Goal: Complete application form: Complete application form

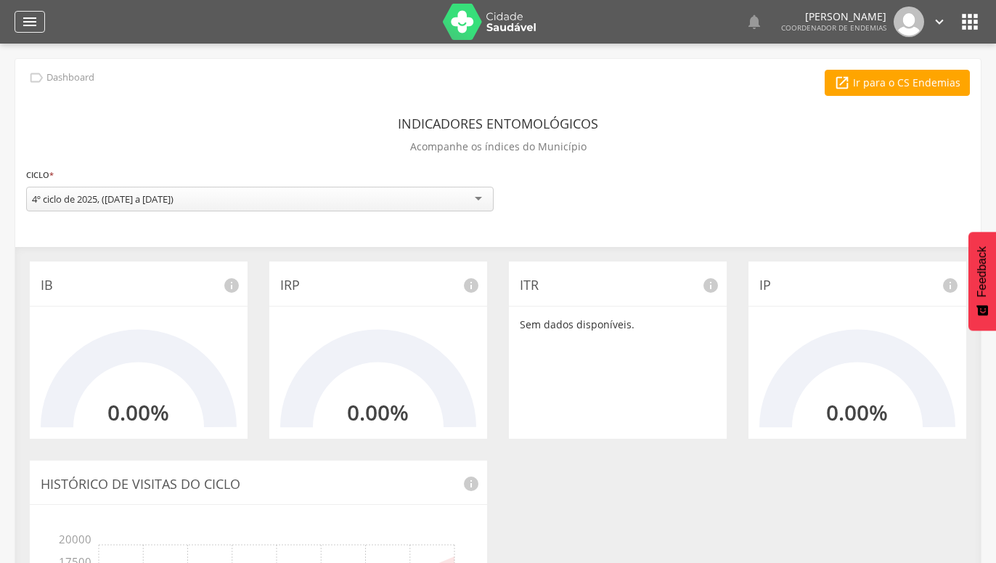
click at [25, 23] on icon "" at bounding box center [29, 21] width 17 height 17
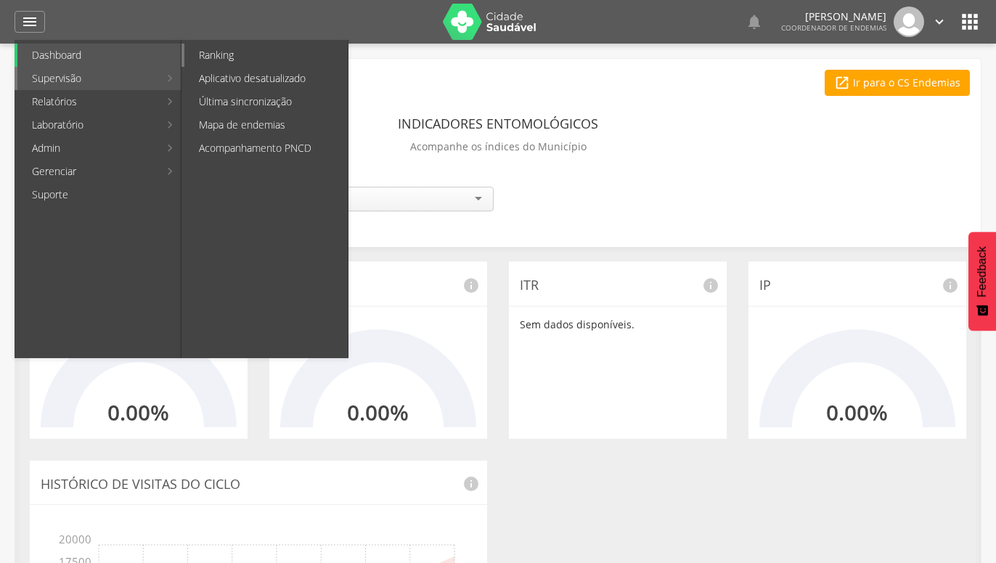
click at [234, 57] on link "Ranking" at bounding box center [265, 55] width 163 height 23
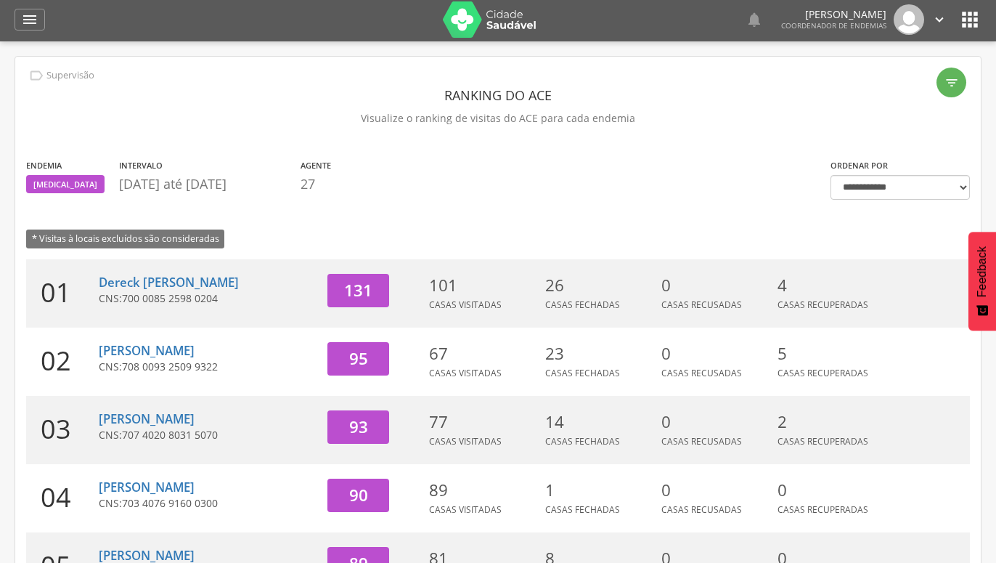
scroll to position [76, 0]
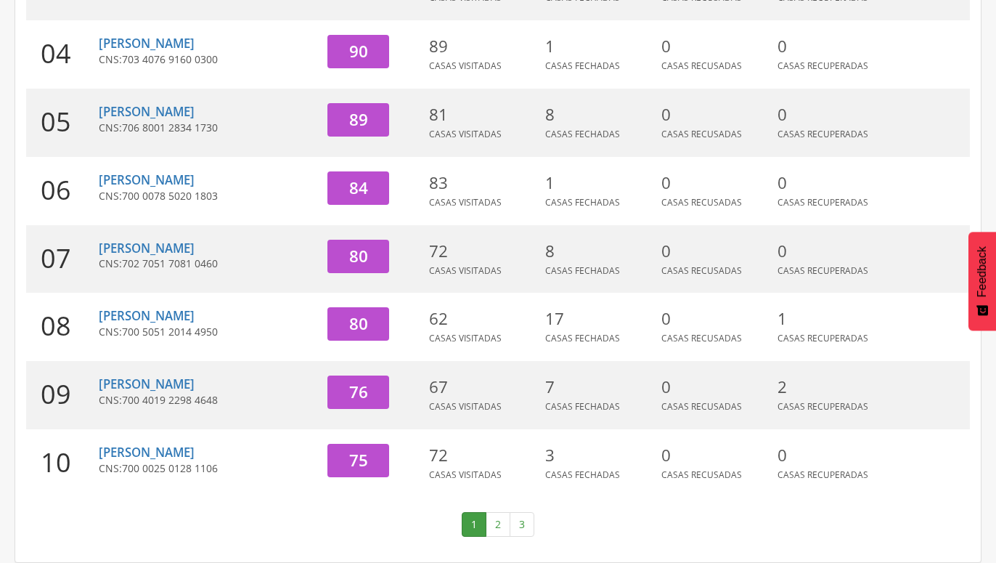
click at [489, 523] on link "2" at bounding box center [498, 524] width 25 height 25
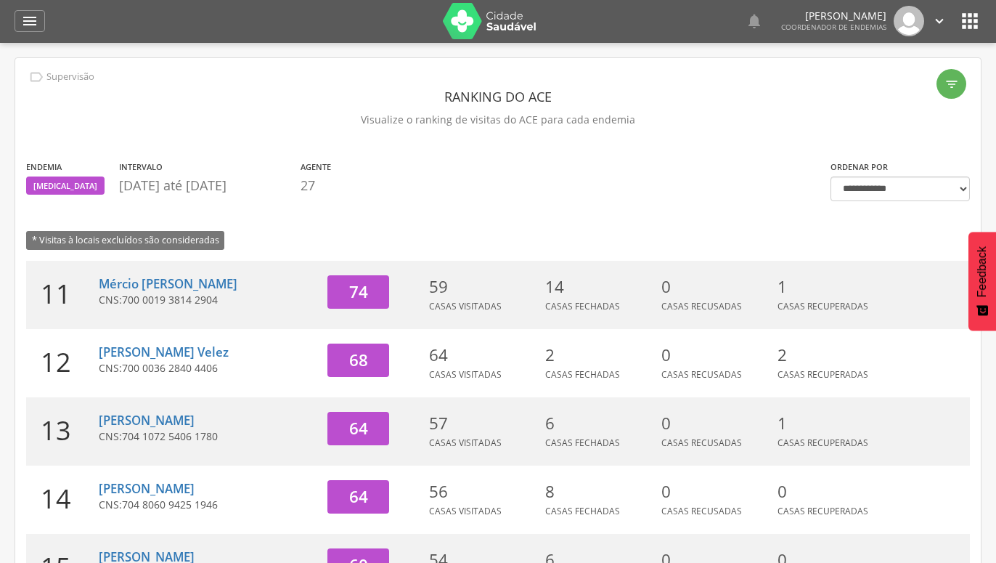
scroll to position [0, 0]
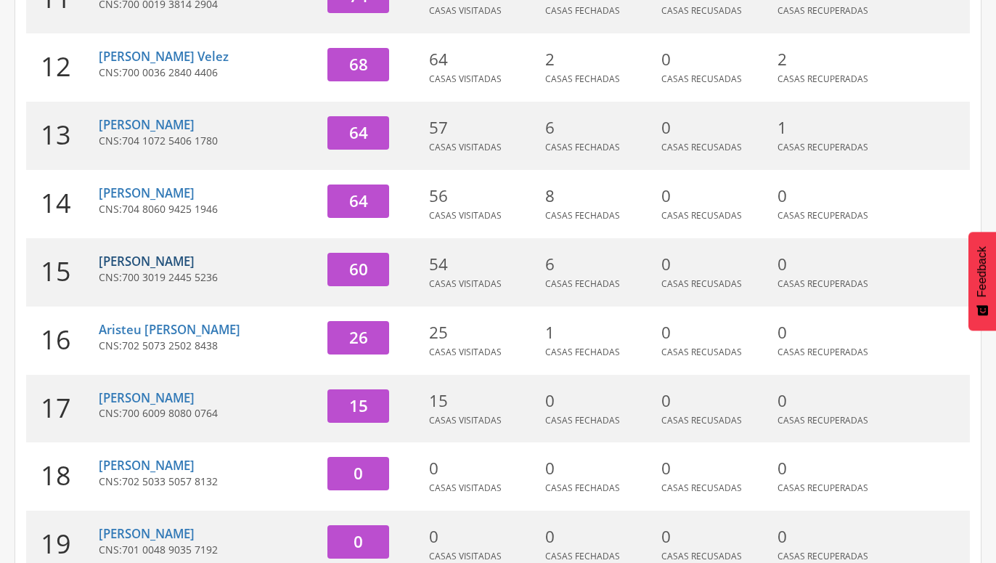
click at [126, 258] on link "[PERSON_NAME]" at bounding box center [147, 261] width 96 height 17
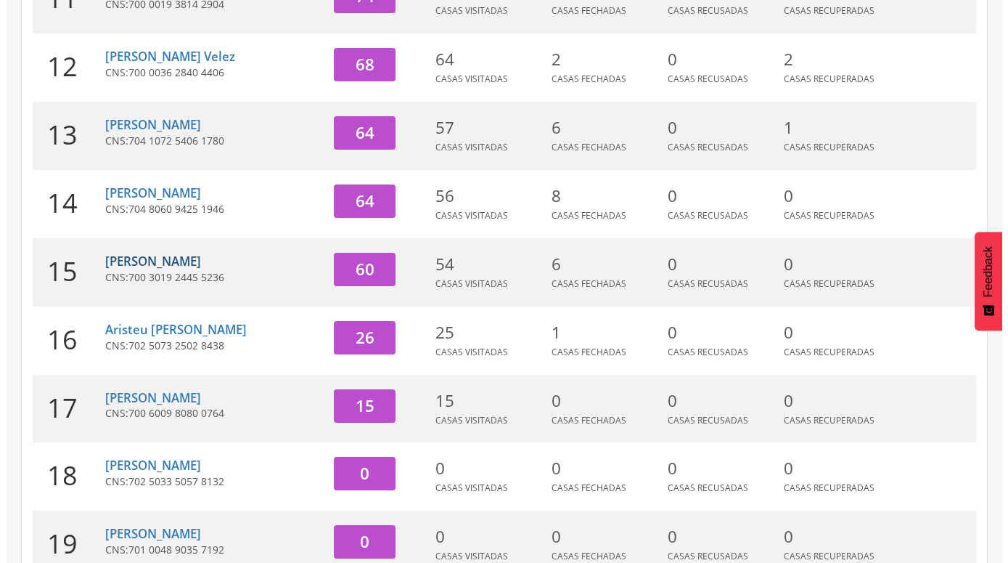
scroll to position [44, 0]
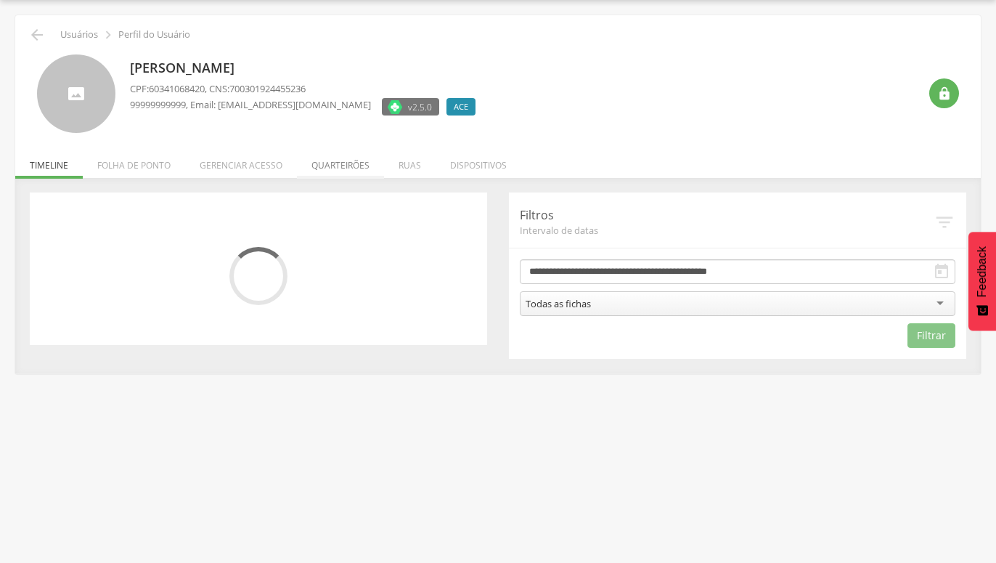
click at [337, 169] on li "Quarteirões" at bounding box center [340, 161] width 87 height 34
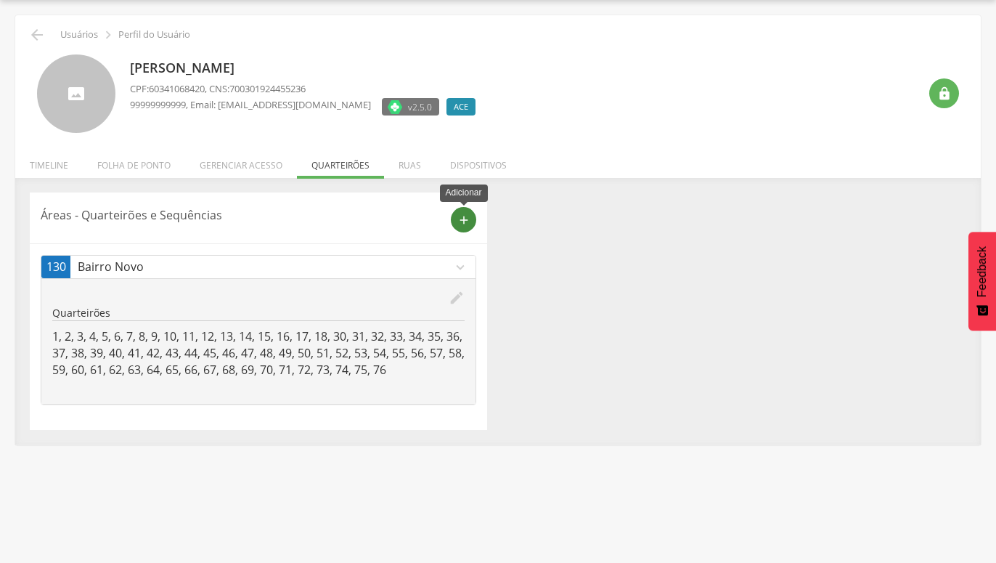
click at [462, 220] on icon "add" at bounding box center [463, 219] width 13 height 13
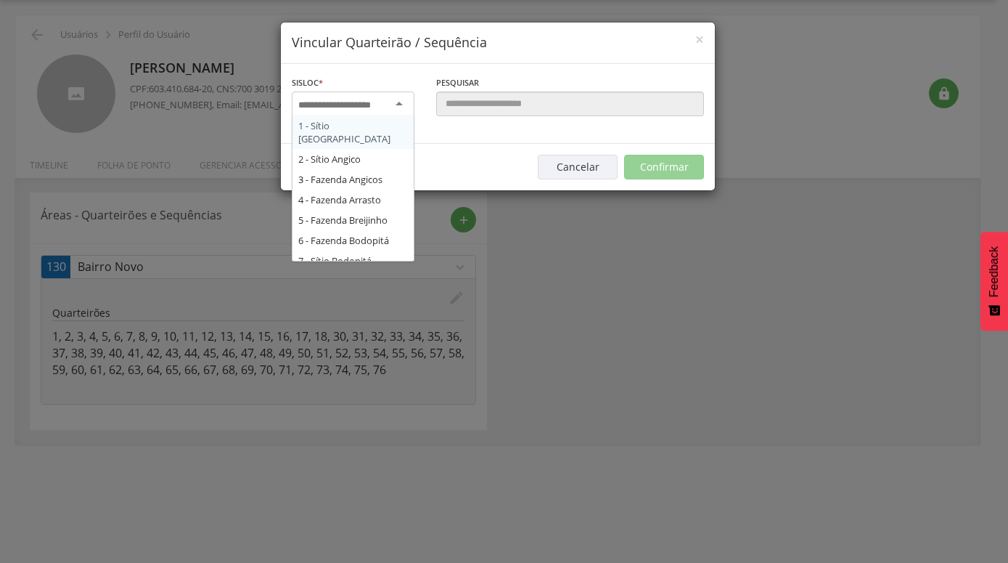
click at [377, 113] on div at bounding box center [353, 104] width 123 height 26
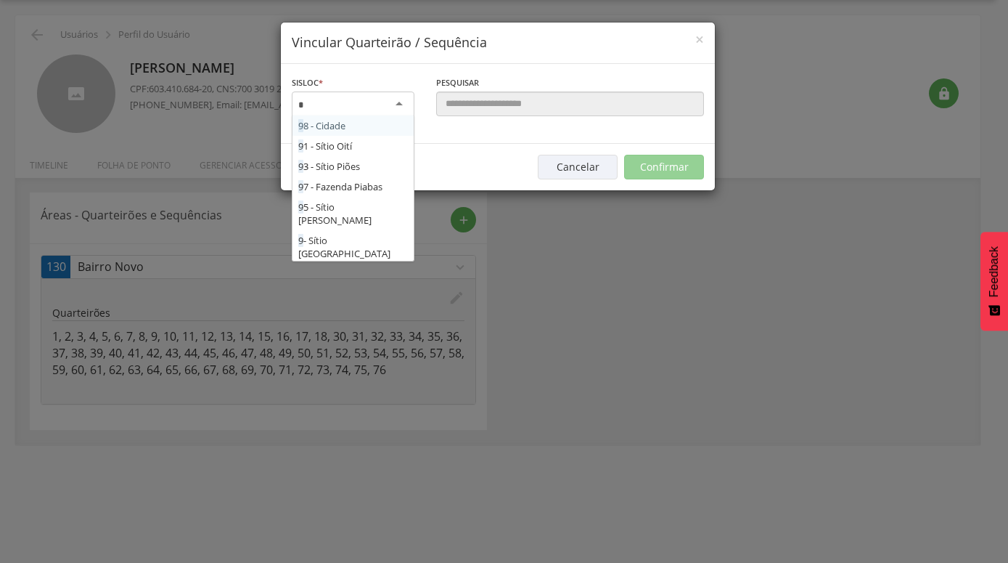
type input "**"
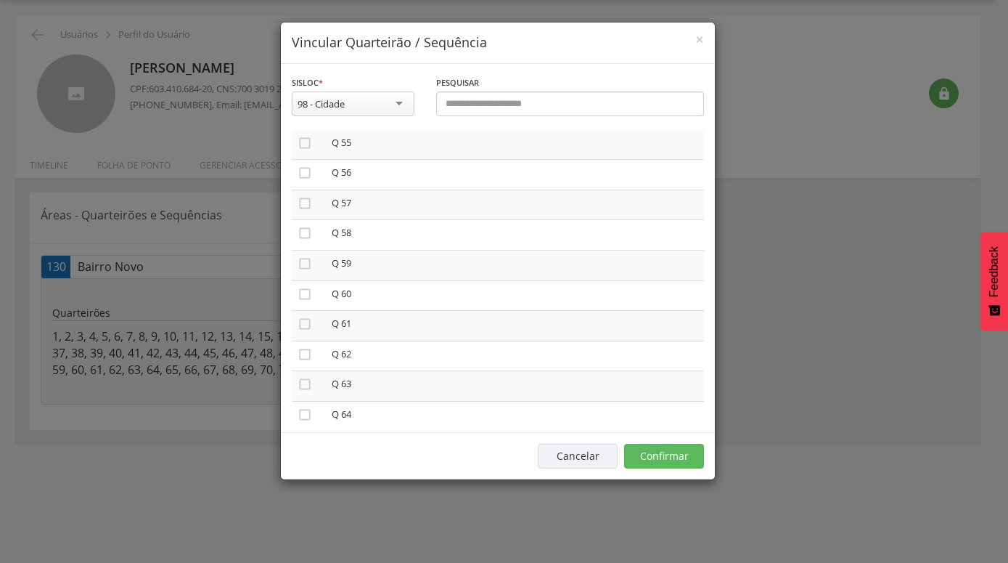
scroll to position [1655, 0]
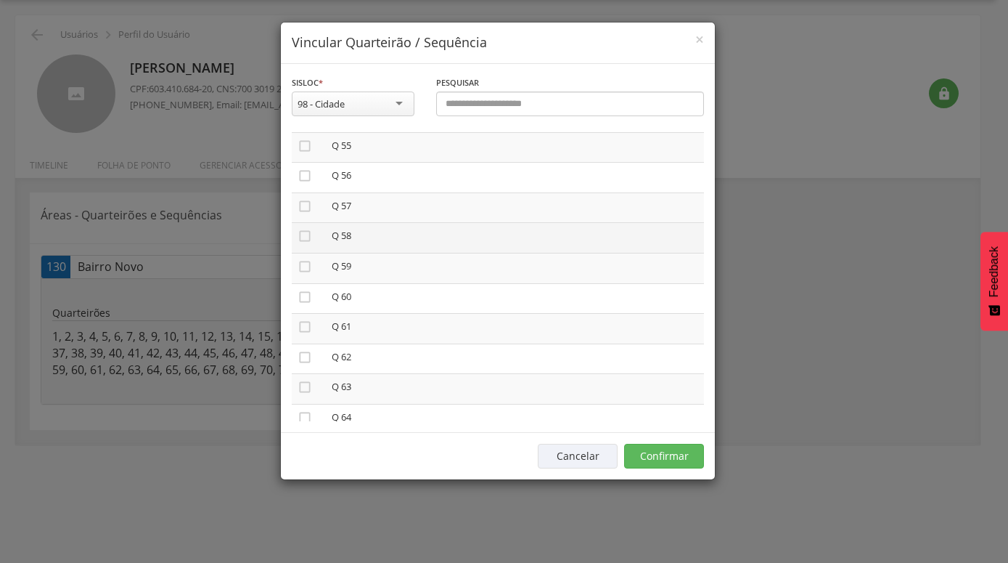
click at [303, 223] on td "" at bounding box center [309, 238] width 34 height 30
click at [304, 229] on icon "" at bounding box center [305, 236] width 15 height 15
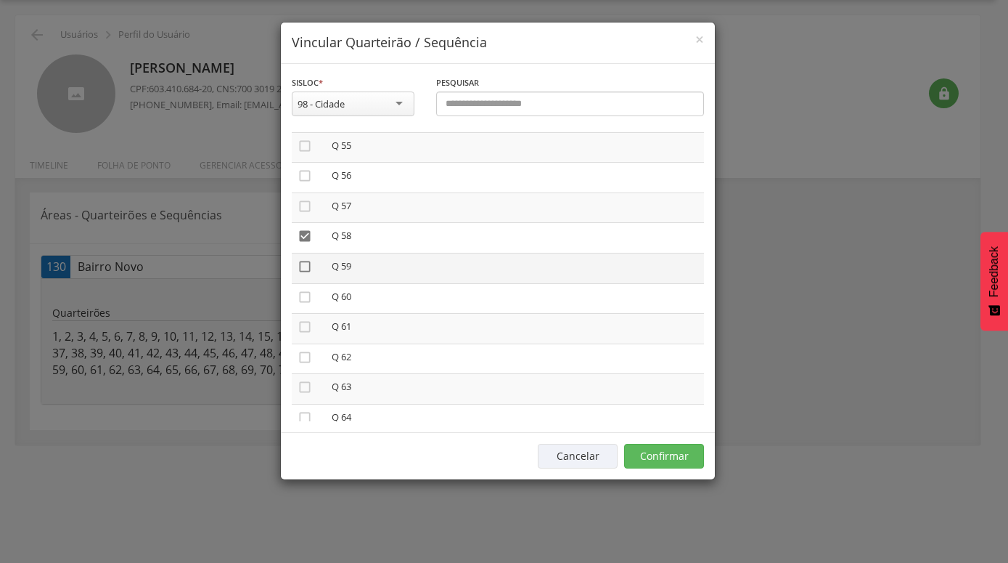
click at [303, 259] on icon "" at bounding box center [305, 266] width 15 height 15
click at [301, 290] on icon "" at bounding box center [305, 297] width 15 height 15
click at [304, 319] on icon "" at bounding box center [305, 326] width 15 height 15
click at [303, 350] on icon "" at bounding box center [305, 357] width 15 height 15
click at [303, 380] on icon "" at bounding box center [305, 387] width 15 height 15
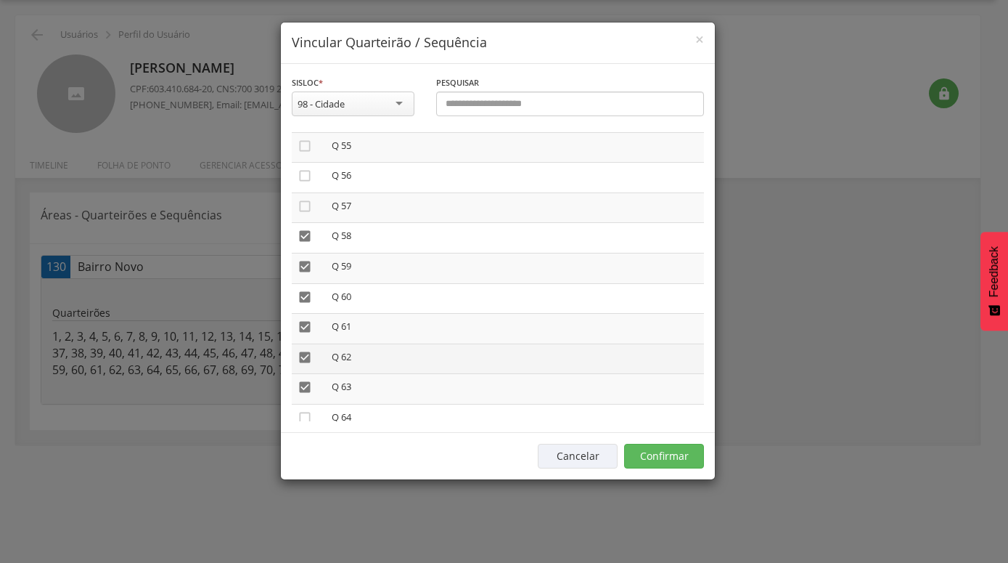
drag, startPoint x: 303, startPoint y: 397, endPoint x: 347, endPoint y: 340, distance: 71.9
click at [303, 410] on icon "" at bounding box center [305, 417] width 15 height 15
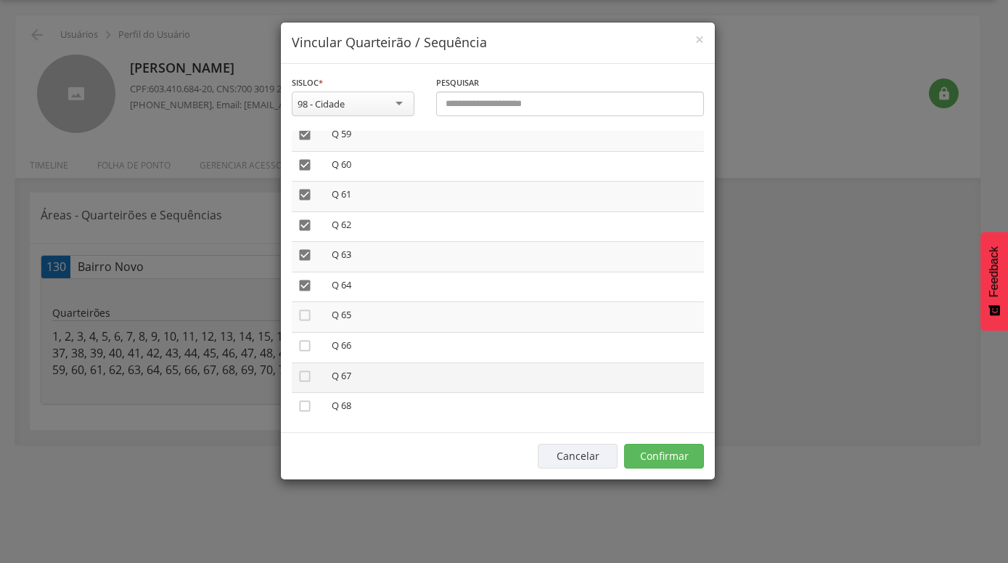
scroll to position [1821, 0]
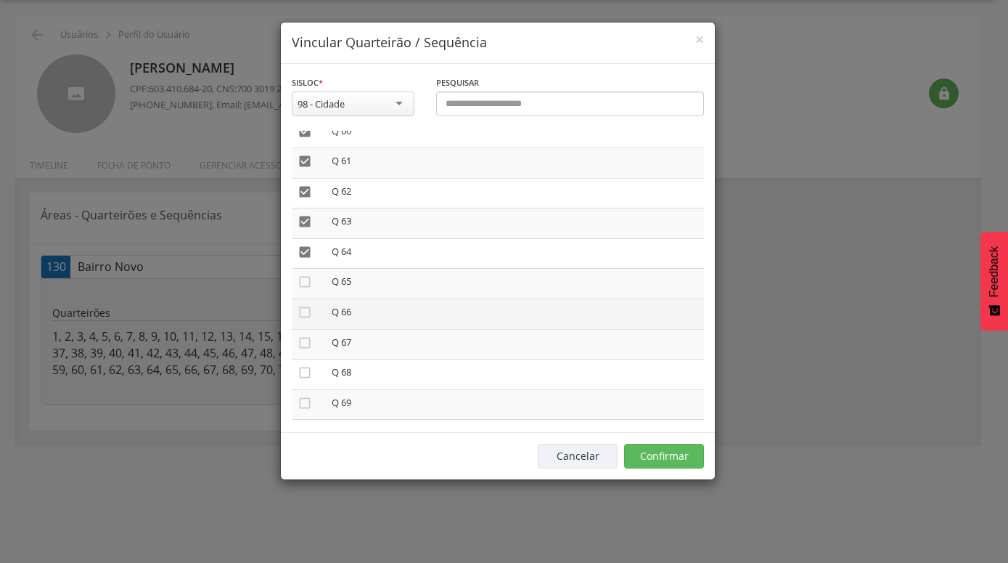
drag, startPoint x: 305, startPoint y: 269, endPoint x: 303, endPoint y: 291, distance: 22.6
click at [303, 274] on icon "" at bounding box center [305, 281] width 15 height 15
click at [303, 305] on icon "" at bounding box center [305, 312] width 15 height 15
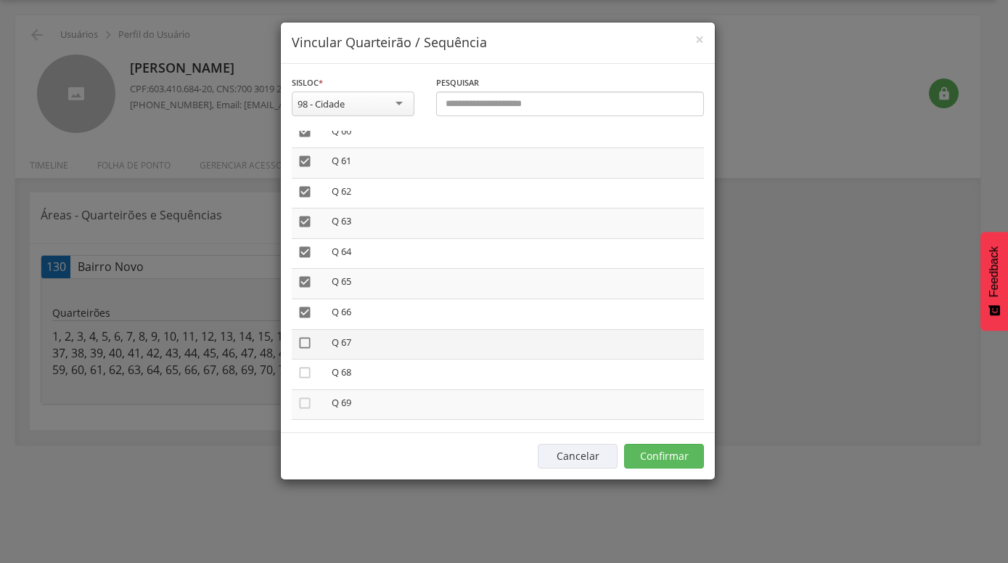
click at [302, 335] on icon "" at bounding box center [305, 342] width 15 height 15
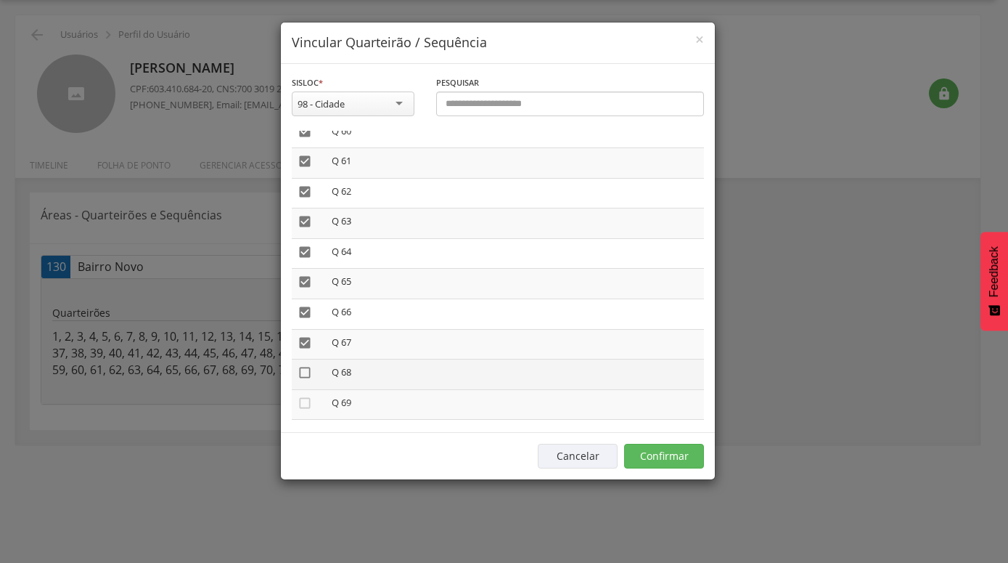
click at [303, 365] on icon "" at bounding box center [305, 372] width 15 height 15
drag, startPoint x: 306, startPoint y: 385, endPoint x: 327, endPoint y: 366, distance: 28.8
click at [308, 396] on icon "" at bounding box center [305, 403] width 15 height 15
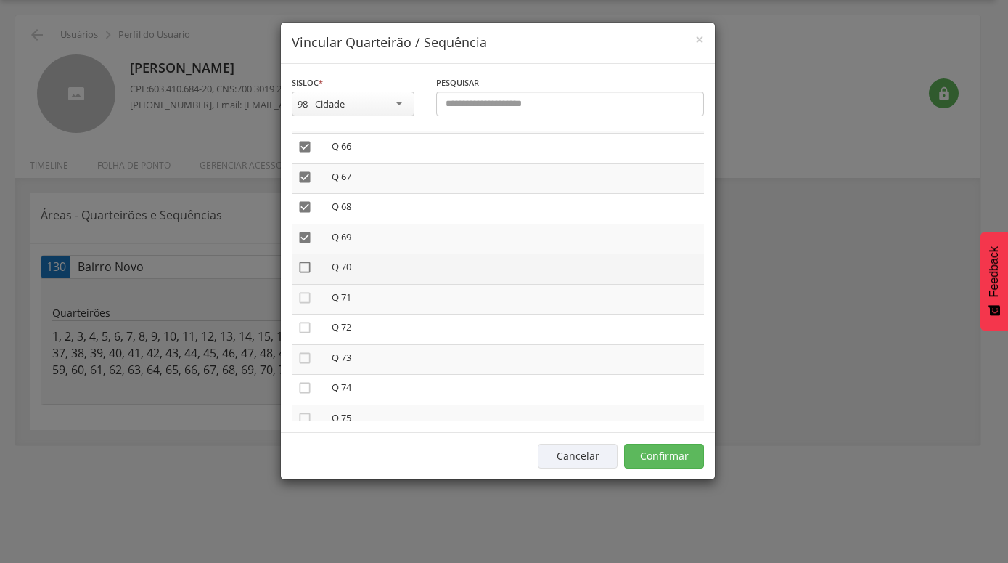
drag, startPoint x: 305, startPoint y: 253, endPoint x: 305, endPoint y: 293, distance: 40.6
click at [304, 260] on icon "" at bounding box center [305, 267] width 15 height 15
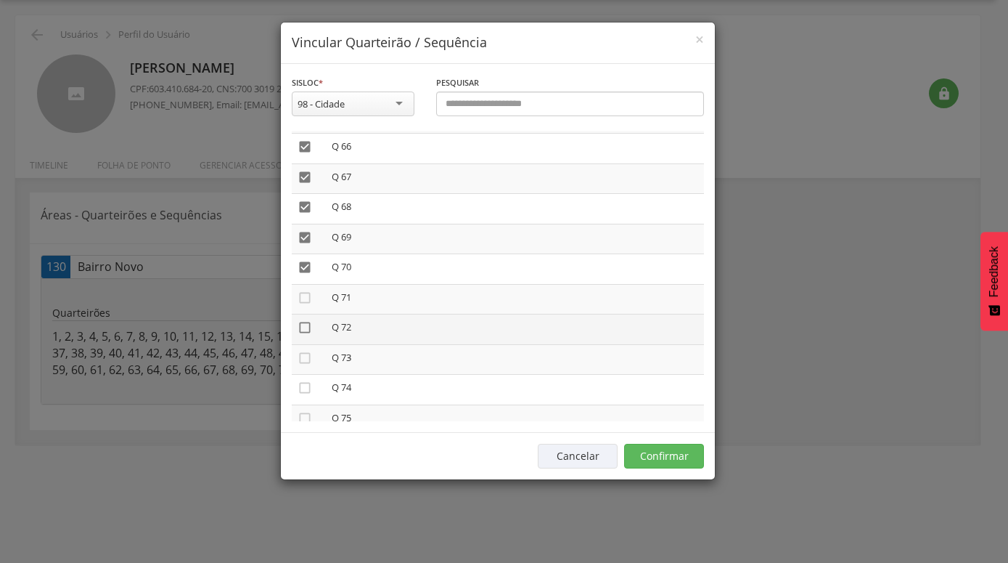
drag, startPoint x: 304, startPoint y: 287, endPoint x: 298, endPoint y: 308, distance: 21.1
click at [303, 290] on icon "" at bounding box center [305, 297] width 15 height 15
drag, startPoint x: 298, startPoint y: 308, endPoint x: 302, endPoint y: 315, distance: 8.1
click at [299, 320] on icon "" at bounding box center [305, 327] width 15 height 15
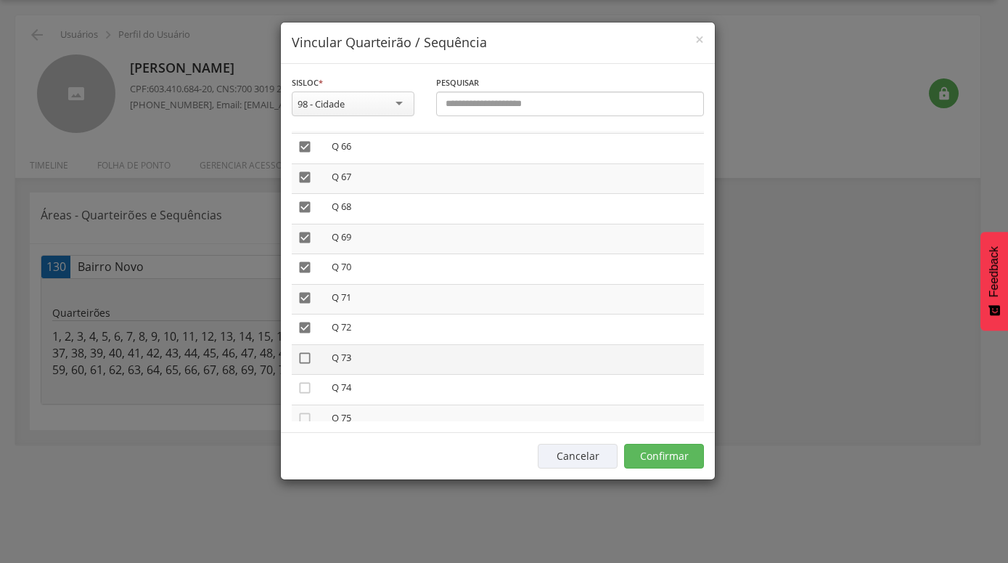
click at [305, 351] on icon "" at bounding box center [305, 358] width 15 height 15
click at [305, 380] on icon "" at bounding box center [305, 387] width 15 height 15
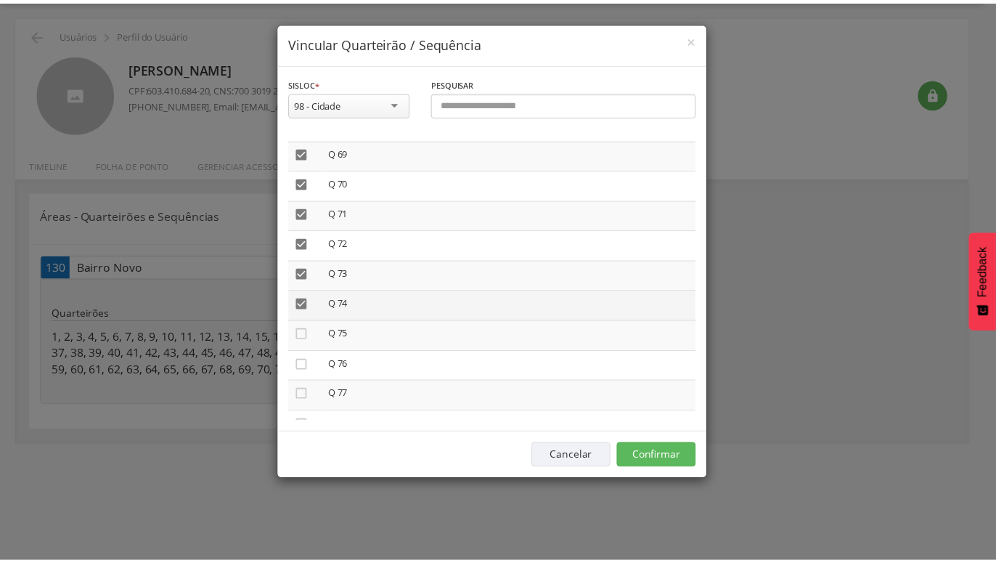
scroll to position [2152, 0]
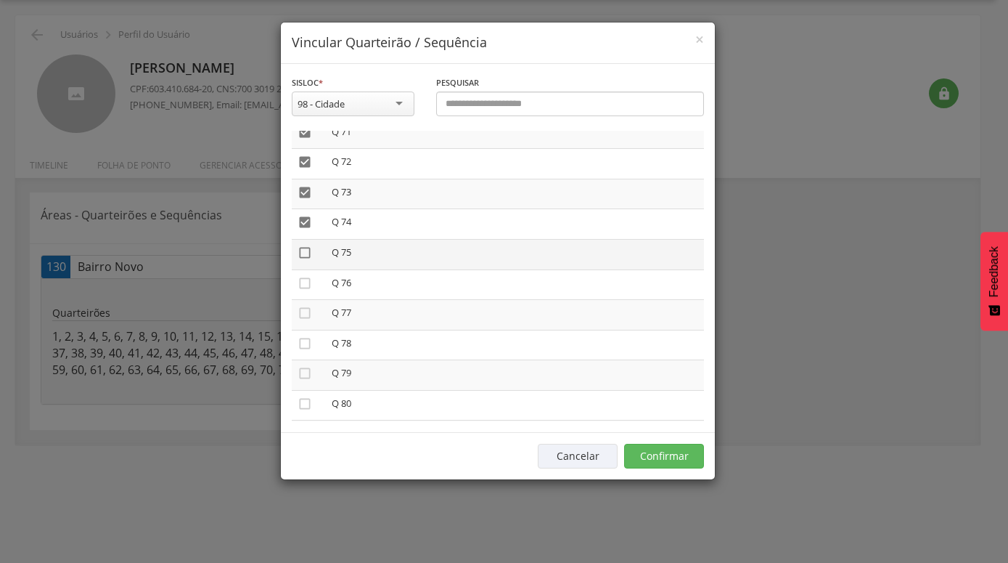
click at [299, 245] on icon "" at bounding box center [305, 252] width 15 height 15
click at [306, 276] on icon "" at bounding box center [305, 283] width 15 height 15
click at [306, 306] on icon "" at bounding box center [305, 313] width 15 height 15
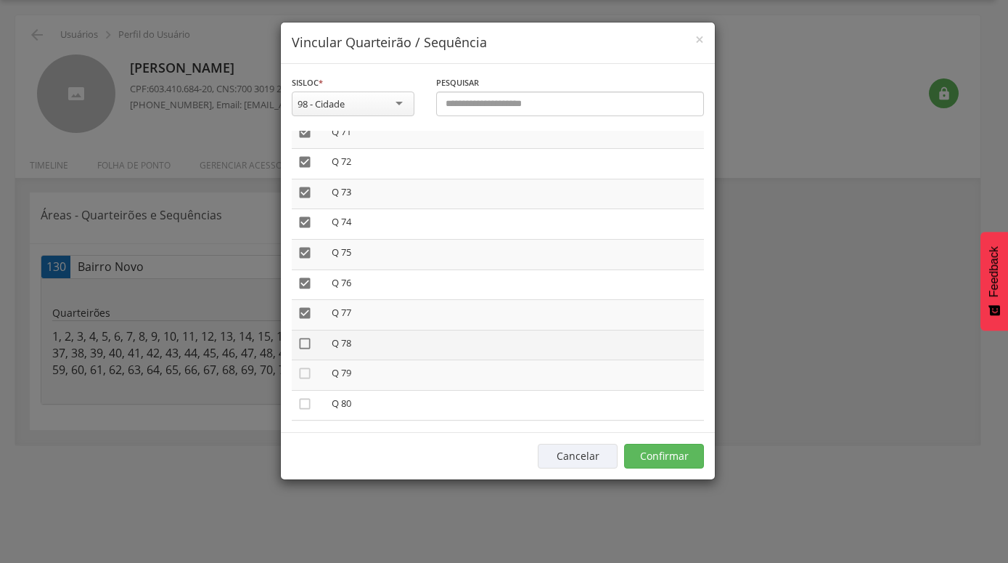
click at [302, 336] on icon "" at bounding box center [305, 343] width 15 height 15
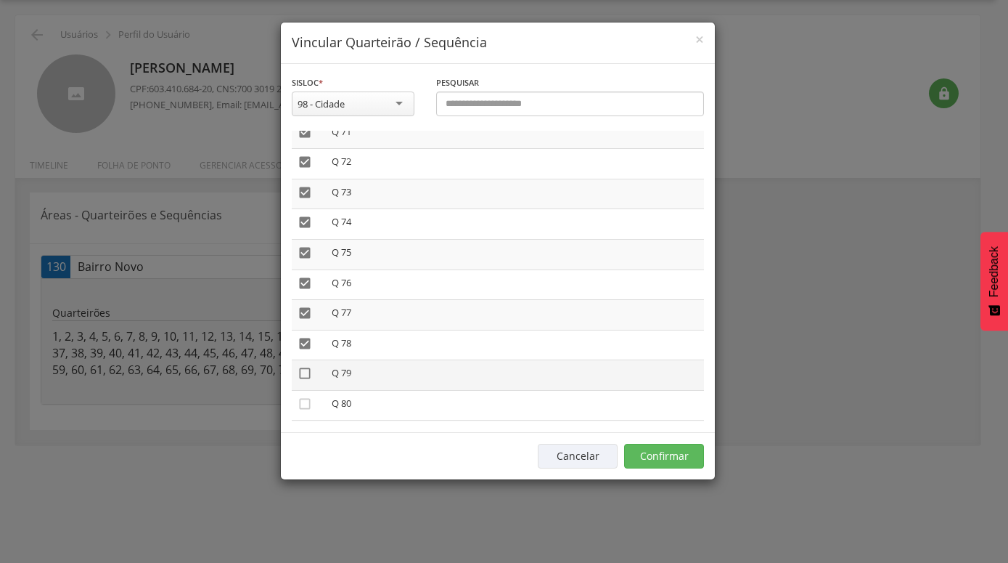
click at [301, 366] on icon "" at bounding box center [305, 373] width 15 height 15
click at [665, 451] on button "Confirmar" at bounding box center [664, 456] width 80 height 25
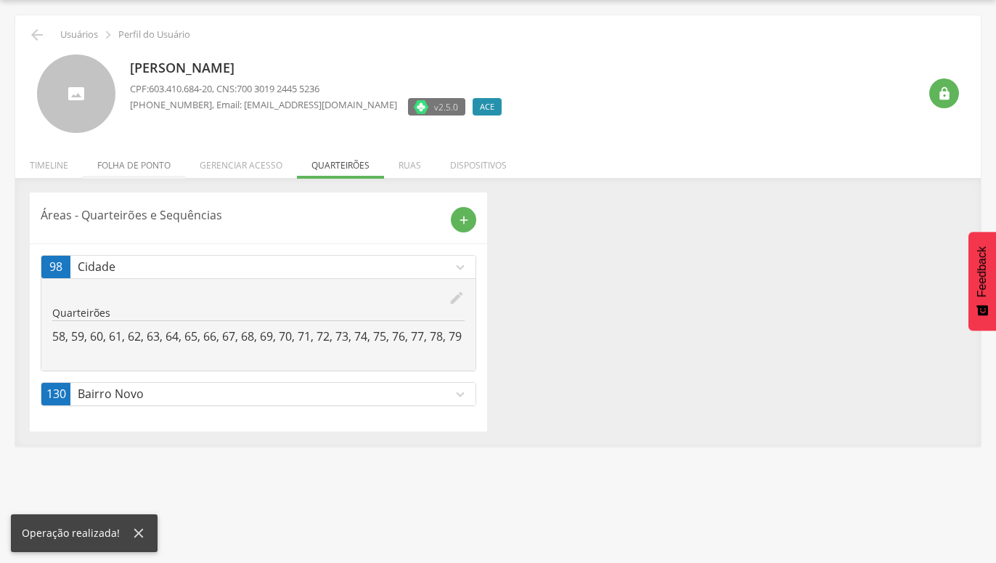
scroll to position [0, 0]
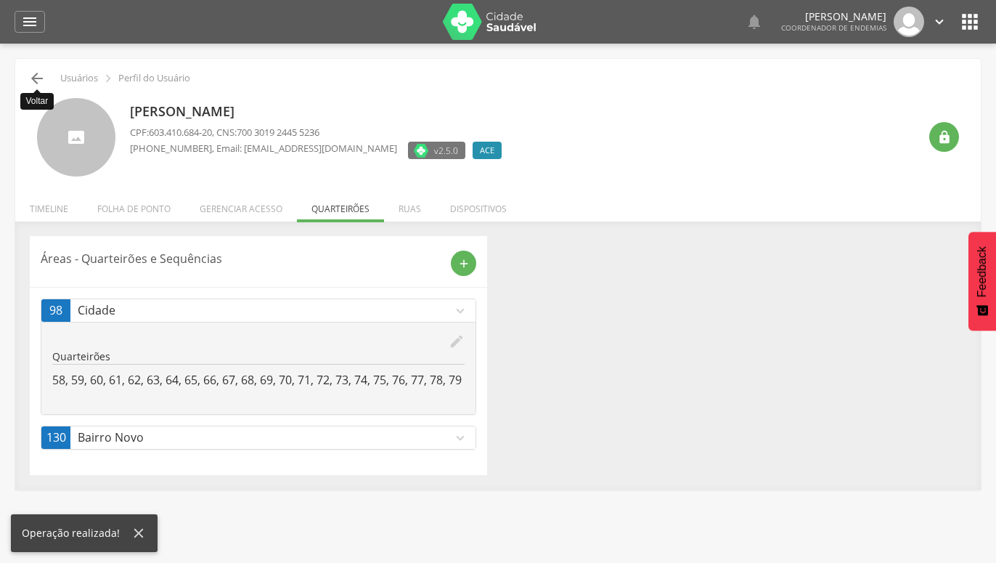
click at [39, 76] on icon "" at bounding box center [36, 78] width 17 height 17
